Goal: Task Accomplishment & Management: Use online tool/utility

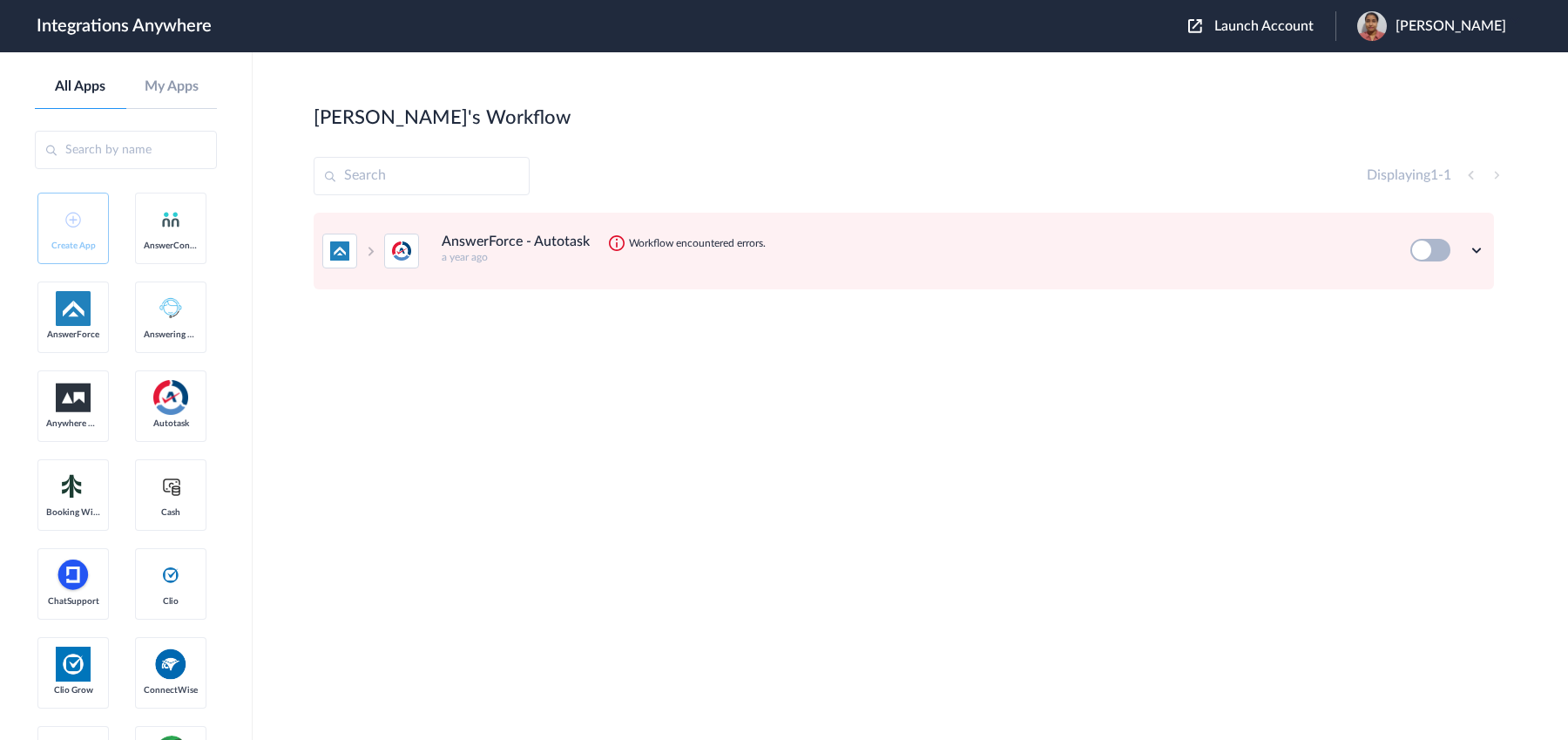
click at [689, 237] on icon "Workflow encountered errors." at bounding box center [697, 243] width 136 height 12
click at [651, 244] on icon "Workflow encountered errors." at bounding box center [697, 243] width 136 height 12
drag, startPoint x: 626, startPoint y: 241, endPoint x: 809, endPoint y: 255, distance: 183.5
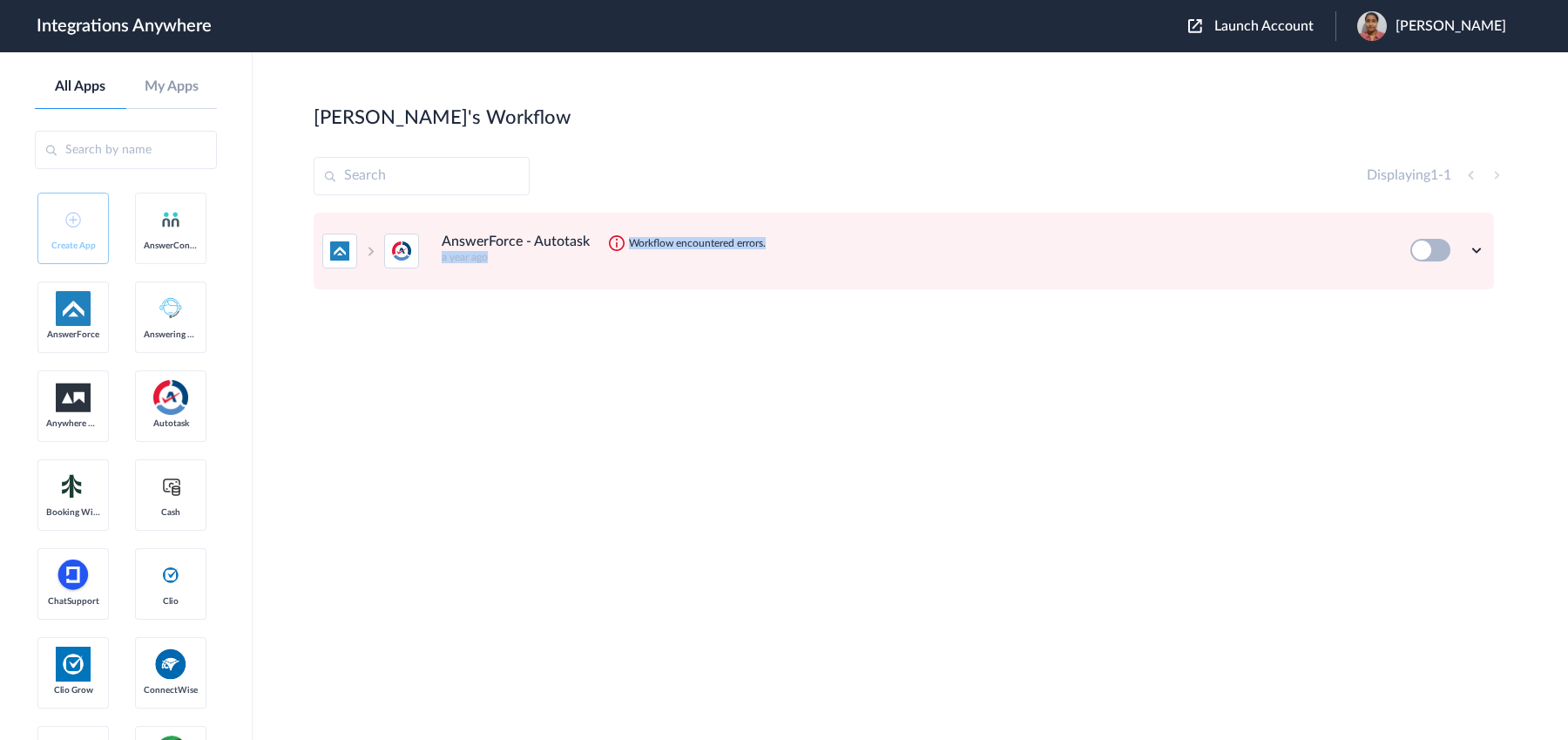
click at [809, 255] on div "AnswerForce - Autotask Workflow encountered errors. a year ago" at bounding box center [914, 248] width 945 height 30
copy div "Workflow encountered errors. a year ago"
click at [464, 236] on h4 "AnswerForce - Autotask" at bounding box center [516, 241] width 148 height 17
click at [483, 245] on h4 "AnswerForce - Autotask" at bounding box center [516, 241] width 148 height 17
click at [1476, 250] on icon at bounding box center [1477, 250] width 18 height 18
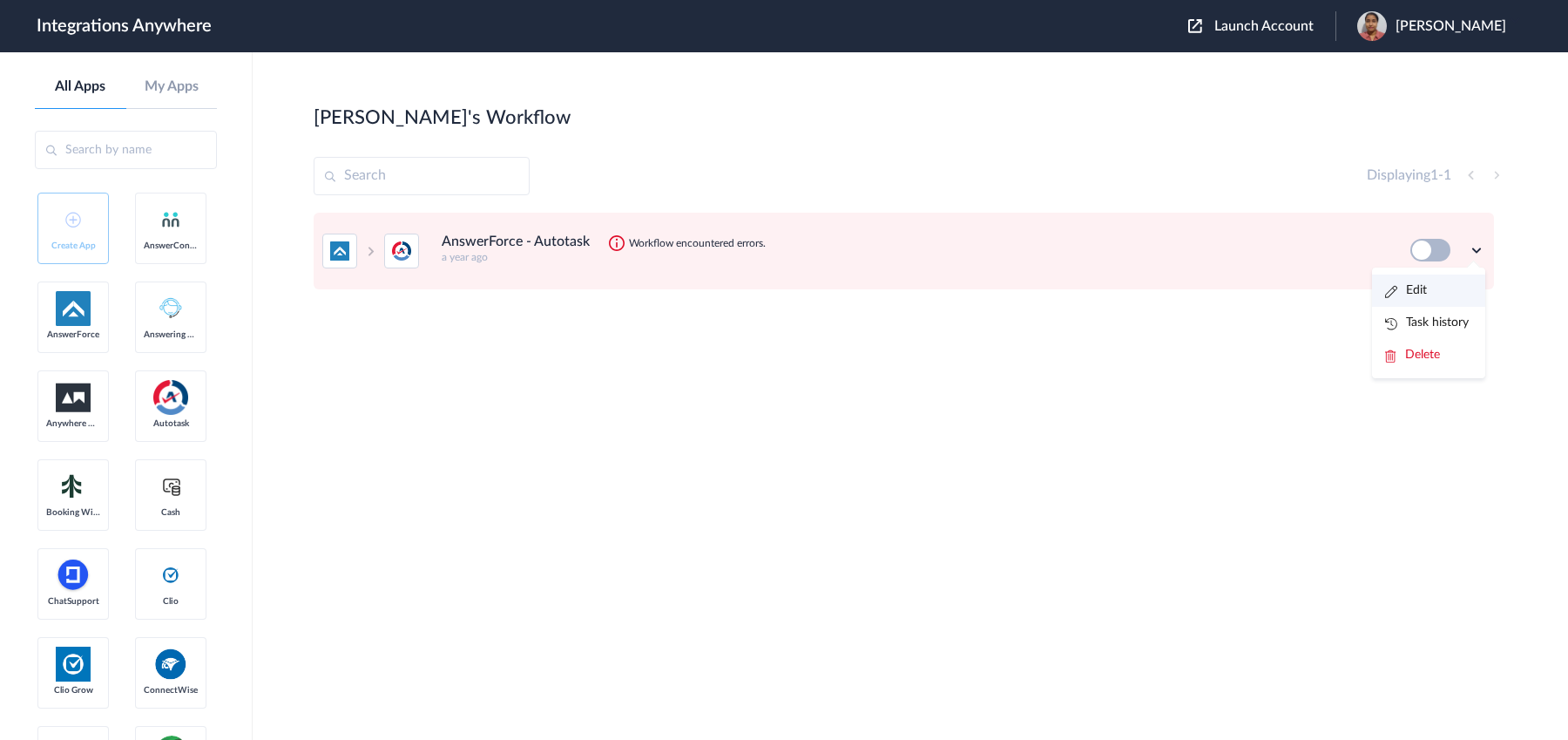
click at [1464, 289] on li "Edit" at bounding box center [1429, 290] width 114 height 33
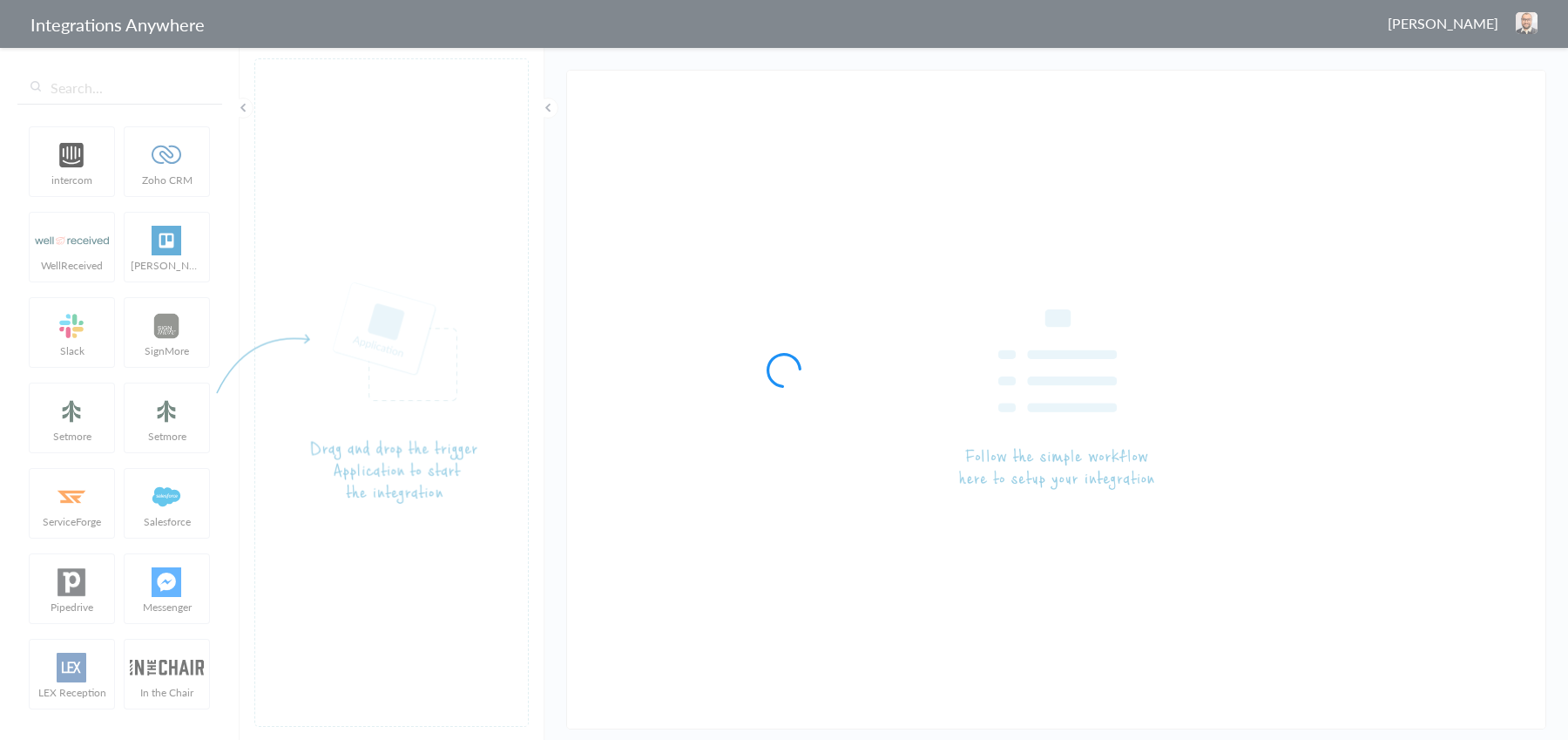
type input "AnswerForce - Autotask"
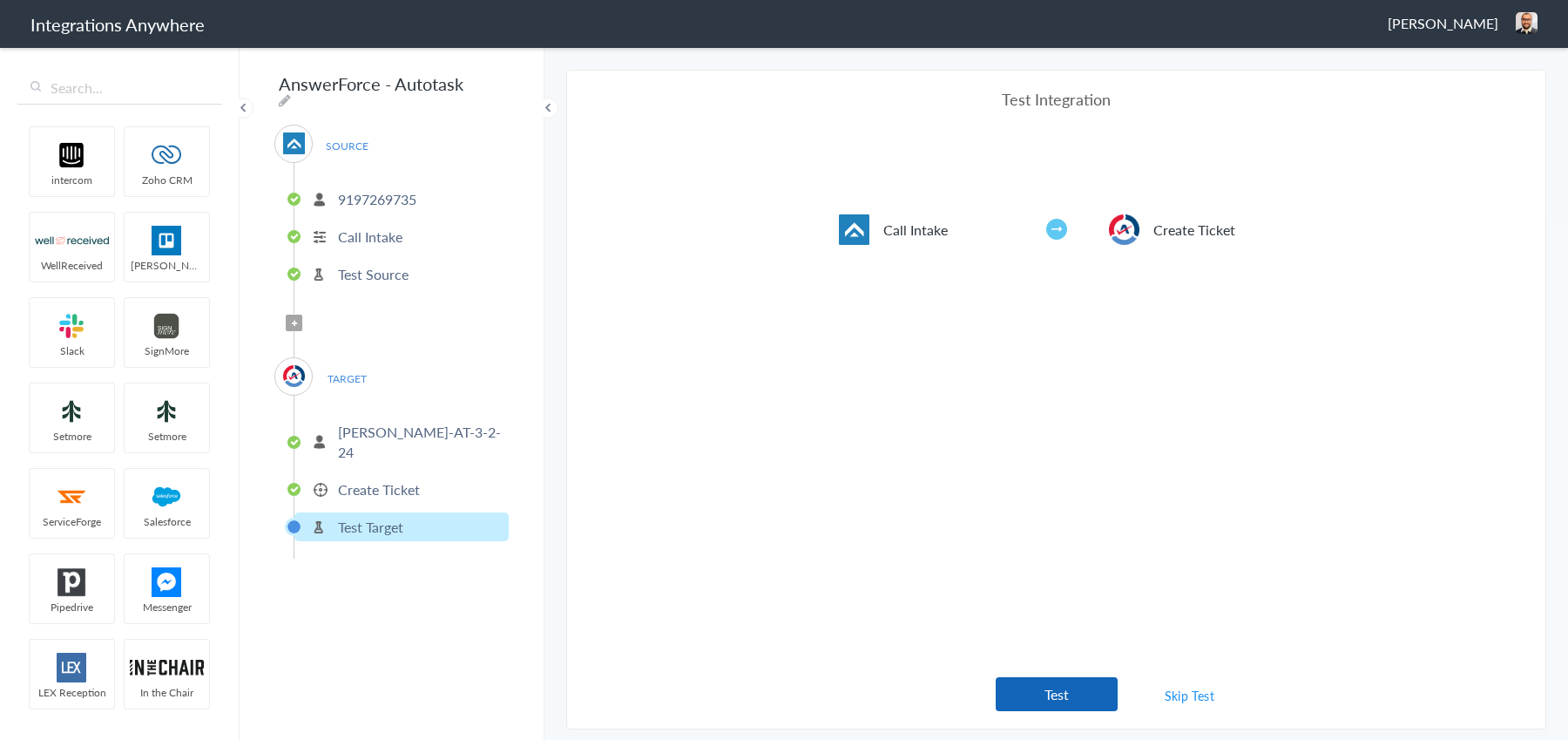
click at [1073, 706] on button "Test" at bounding box center [1057, 693] width 122 height 34
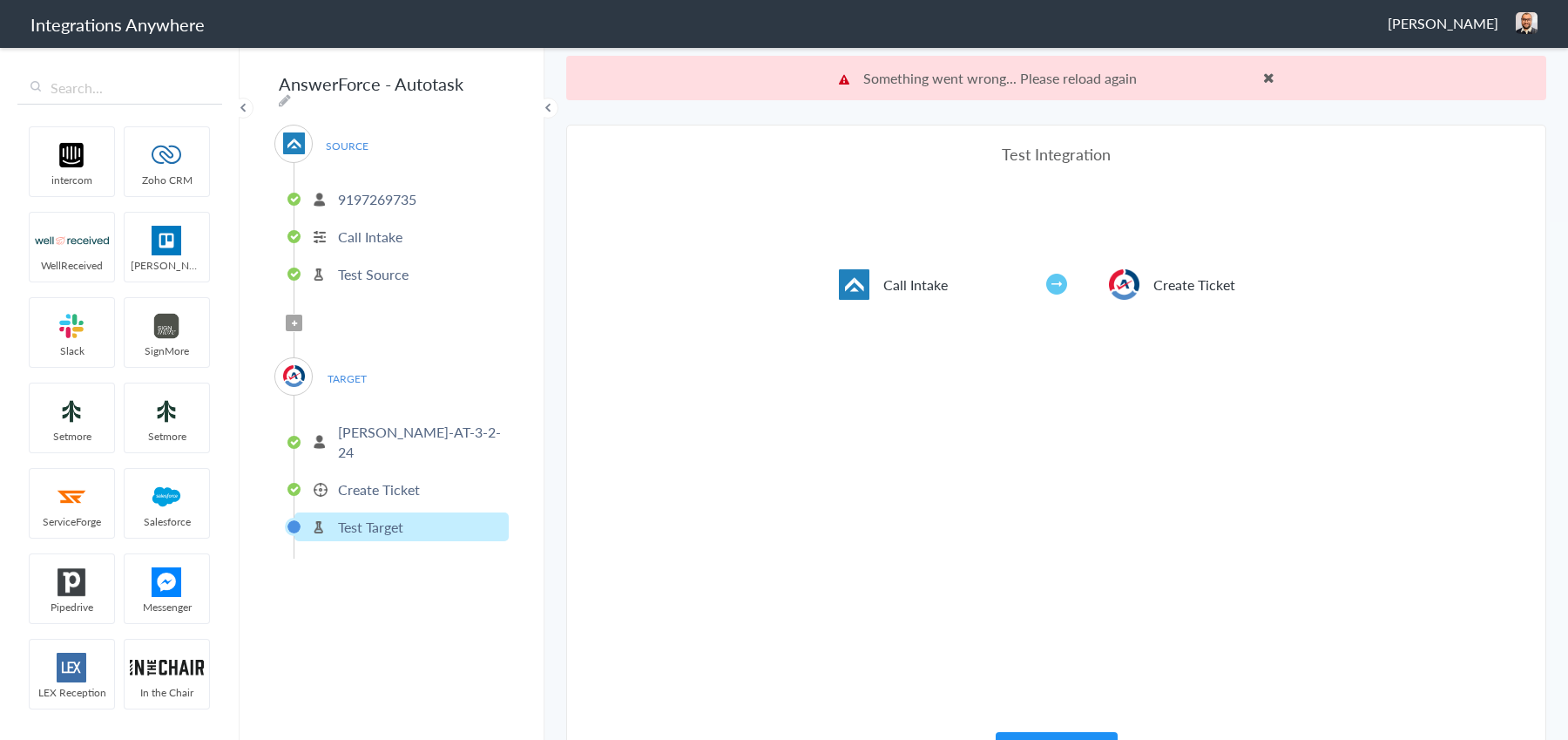
click at [898, 84] on p "Something went wrong... Please reload again More" at bounding box center [1057, 77] width 436 height 20
copy p "Something went wrong... Please reload again More"
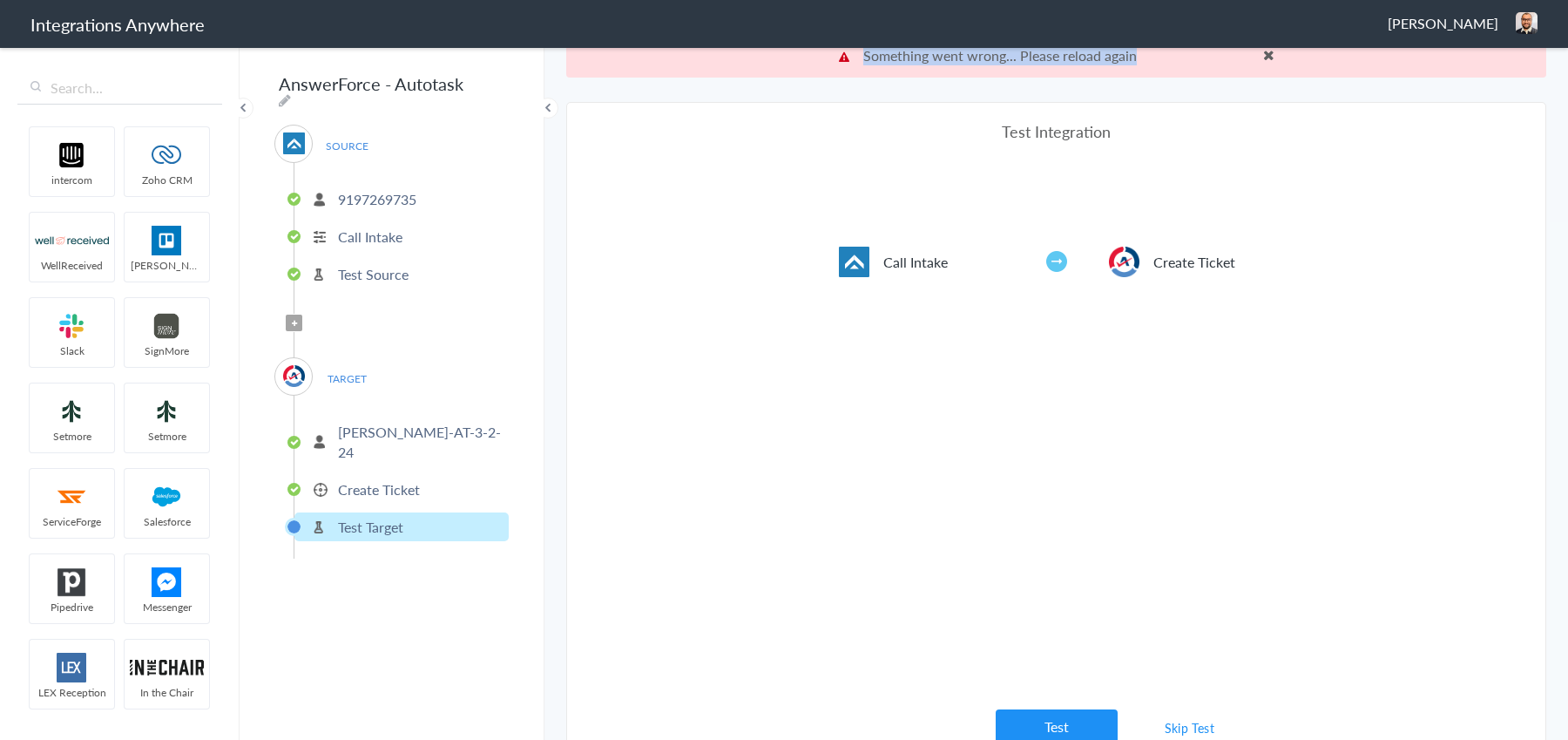
scroll to position [45, 0]
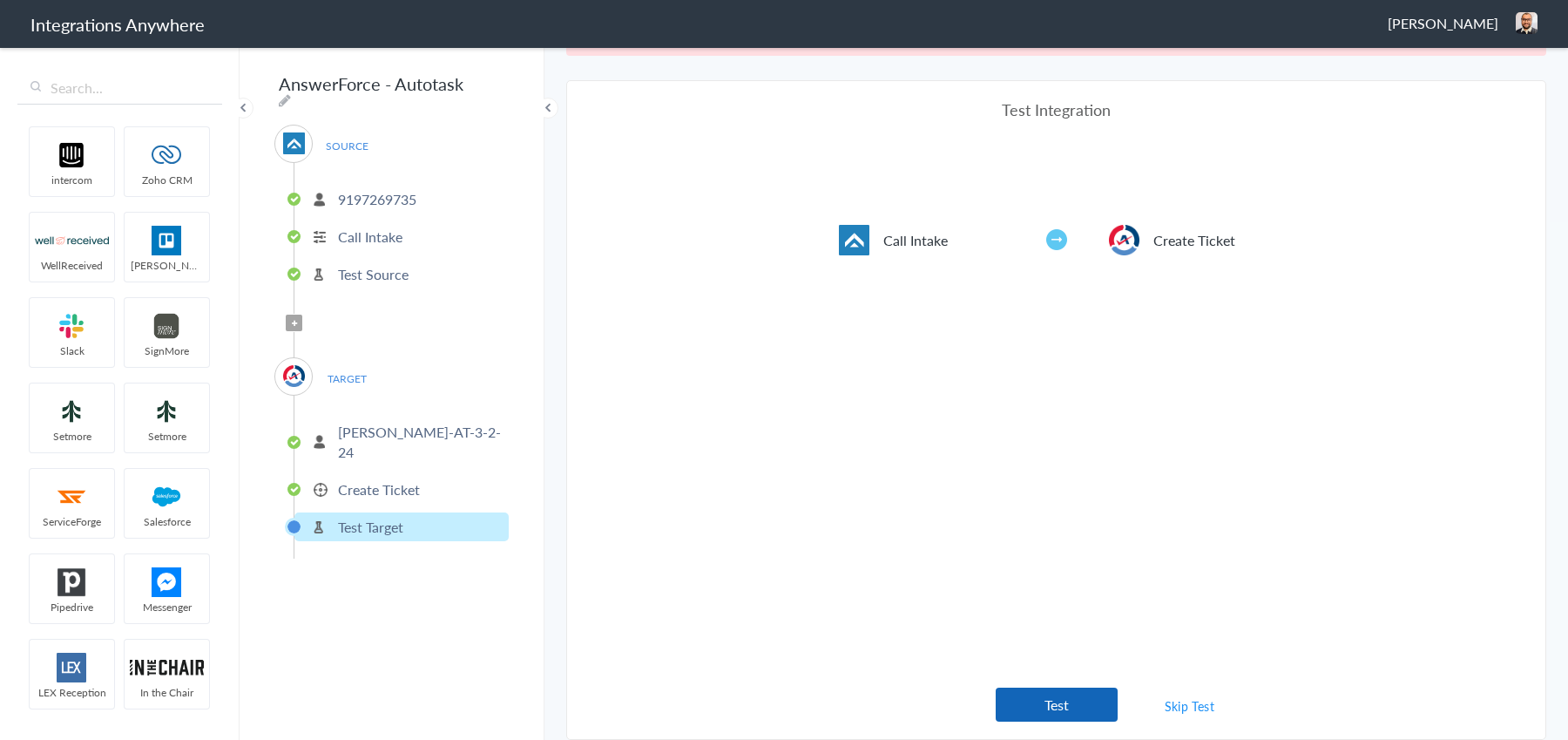
click at [1102, 707] on button "Test" at bounding box center [1057, 704] width 122 height 34
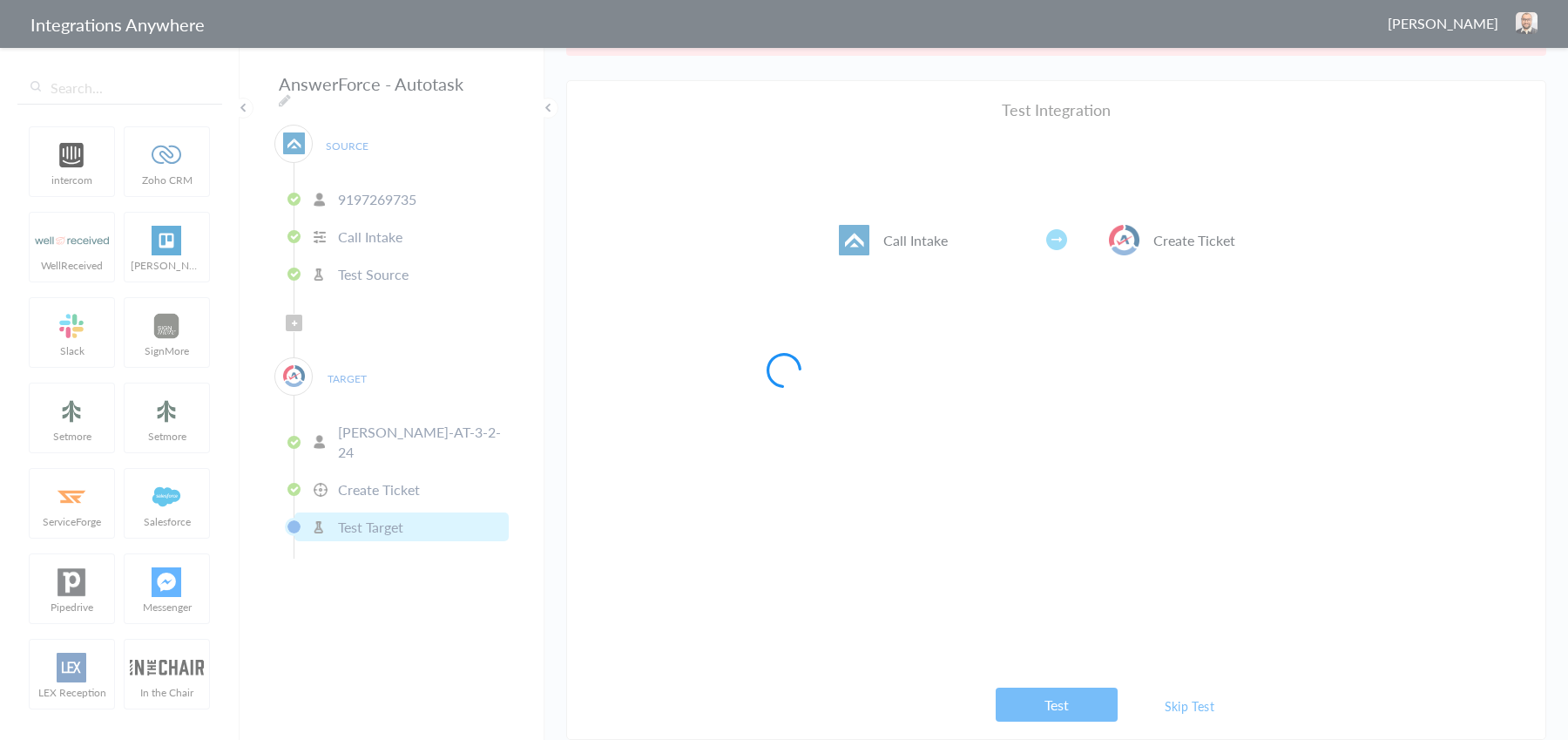
scroll to position [0, 0]
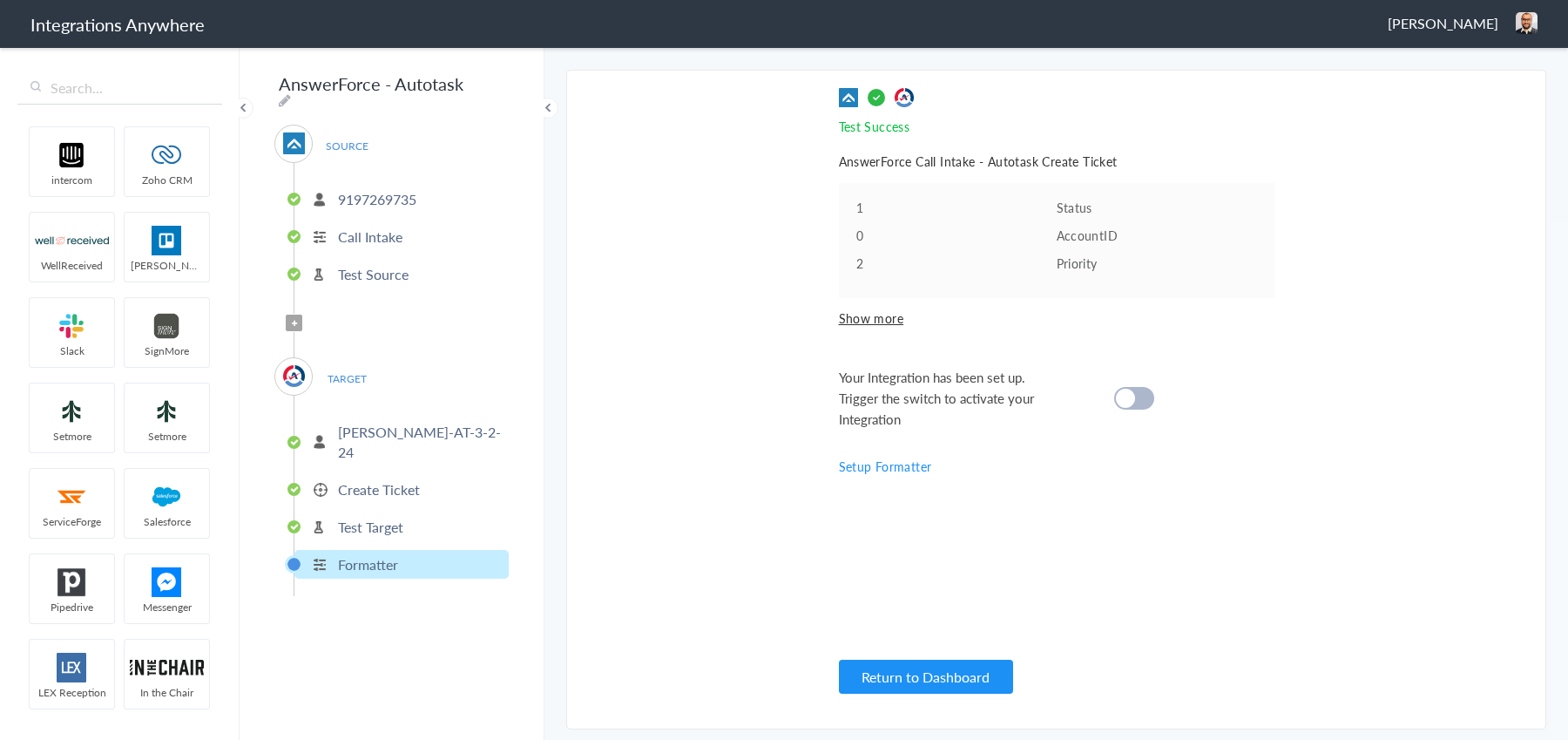
click at [1127, 398] on cite at bounding box center [1126, 399] width 19 height 19
click at [999, 687] on button "Return to Dashboard" at bounding box center [927, 677] width 174 height 34
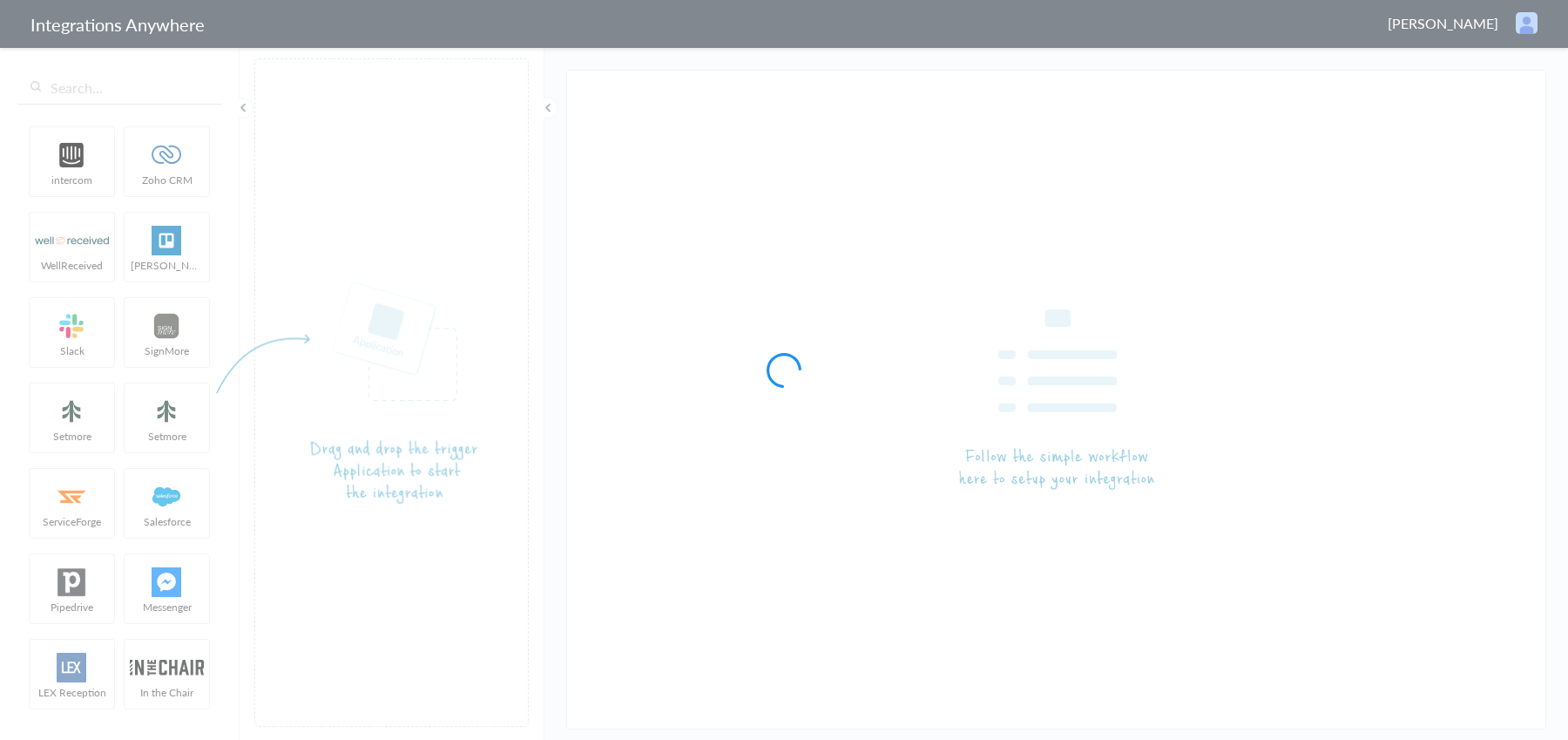
type input "AnswerForce - Autotask"
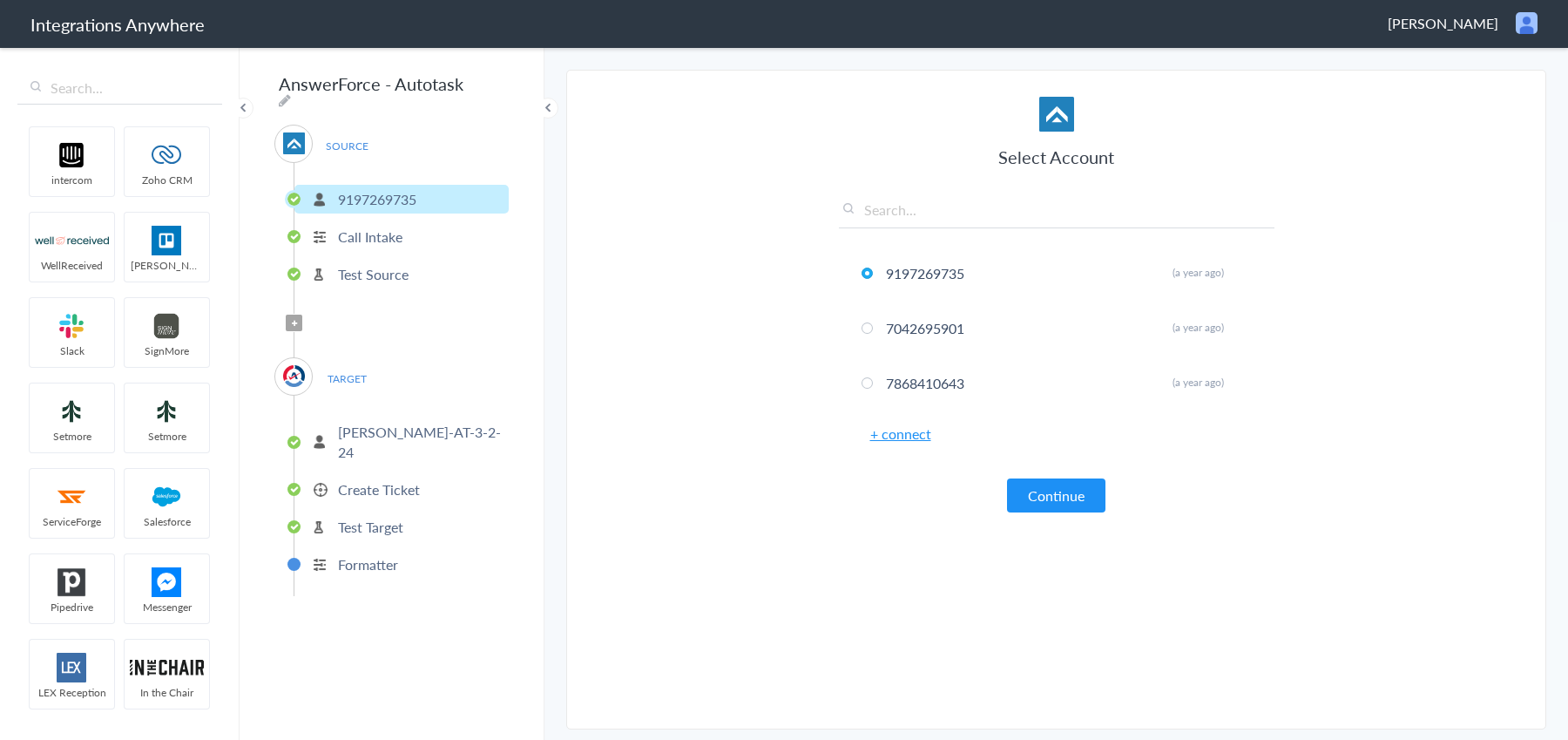
click at [1460, 24] on span "Kevin Billingham" at bounding box center [1444, 23] width 111 height 20
click at [1504, 53] on li "Logout" at bounding box center [1490, 63] width 121 height 26
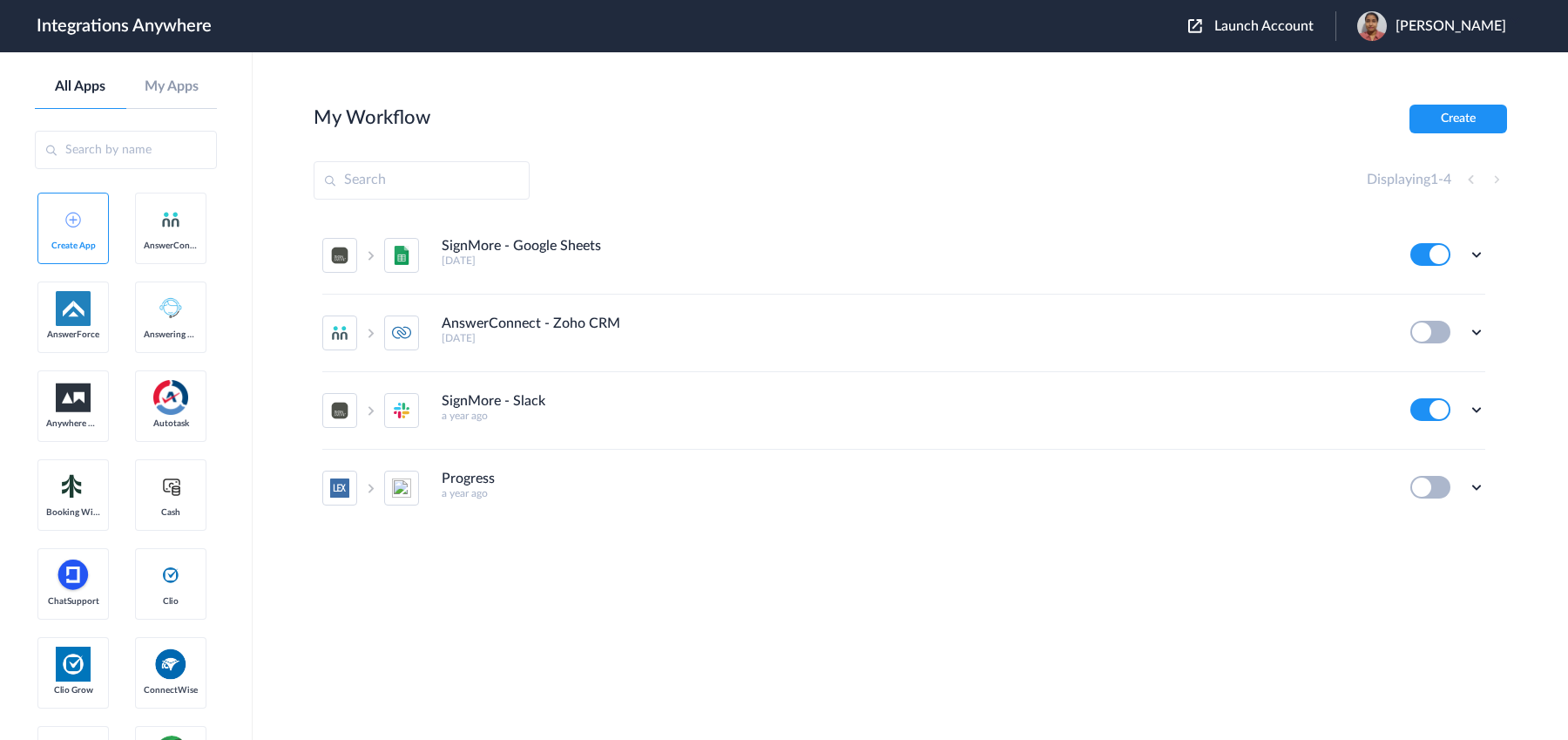
click at [1234, 41] on header "Integrations Anywhere Launch Account [PERSON_NAME] My Account Logout" at bounding box center [784, 26] width 1568 height 52
click at [1227, 34] on button "Launch Account" at bounding box center [1262, 26] width 147 height 17
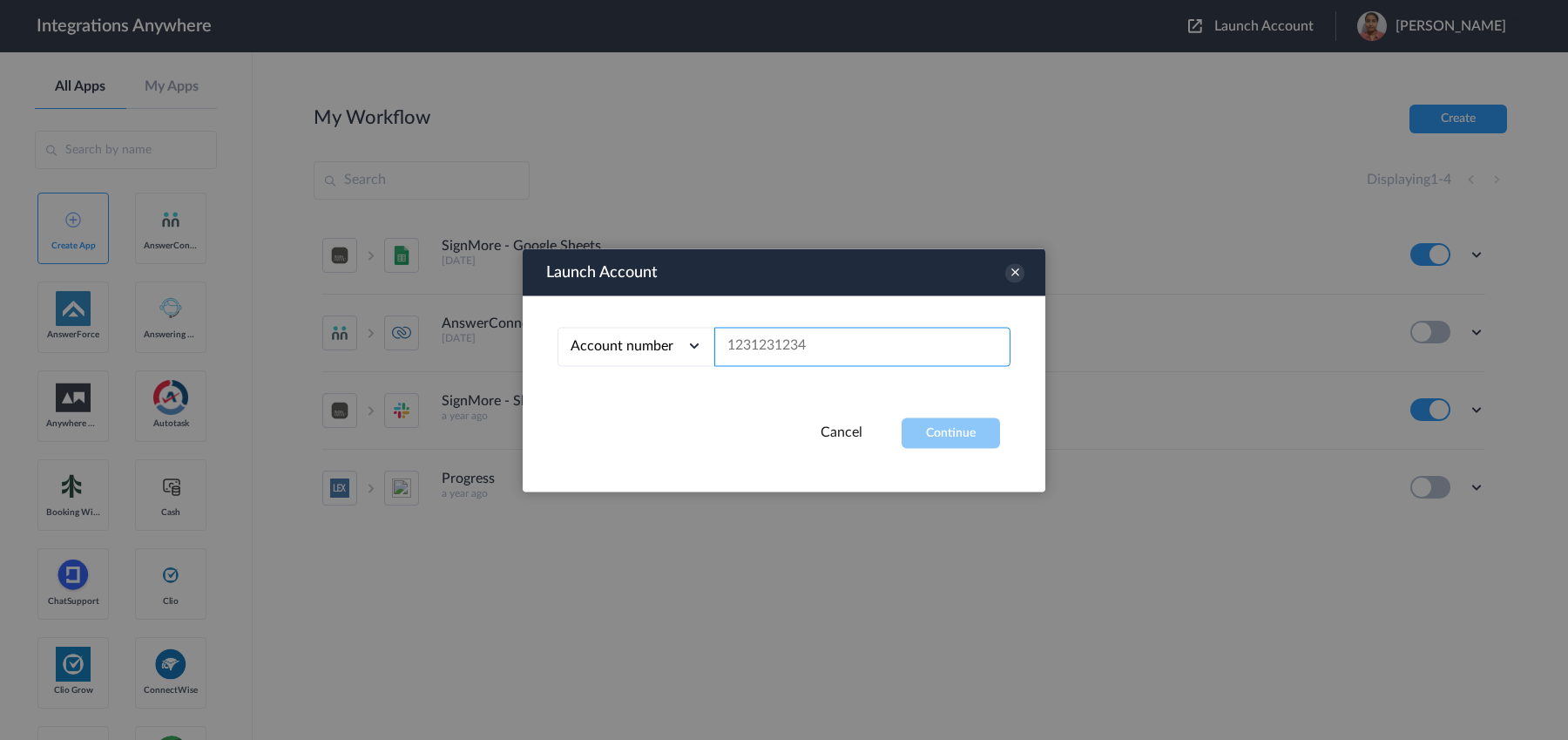
click at [917, 344] on input "text" at bounding box center [862, 346] width 297 height 40
paste input "9197269735"
type input "9197269735"
click at [964, 436] on button "Continue" at bounding box center [951, 432] width 99 height 31
